Goal: Navigation & Orientation: Understand site structure

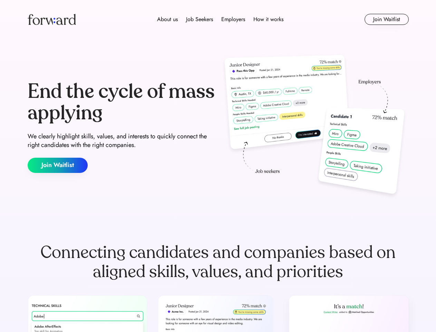
click at [218, 166] on div "End the cycle of mass applying We clearly highlight skills, values, and interes…" at bounding box center [218, 127] width 381 height 149
click at [218, 19] on div "About us Job Seekers Employers How it works" at bounding box center [220, 19] width 272 height 8
click at [52, 19] on img at bounding box center [52, 19] width 48 height 11
click at [220, 19] on div "About us Job Seekers Employers How it works" at bounding box center [220, 19] width 272 height 8
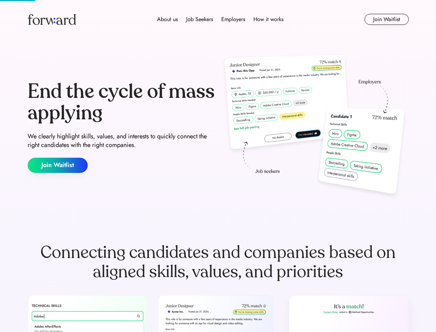
click at [168, 19] on div "About us" at bounding box center [167, 19] width 21 height 8
click at [200, 19] on div "Job Seekers" at bounding box center [199, 19] width 27 height 8
click at [233, 19] on div "Employers" at bounding box center [233, 19] width 24 height 8
click at [268, 19] on div "How it works" at bounding box center [269, 19] width 30 height 8
